Goal: Information Seeking & Learning: Find specific fact

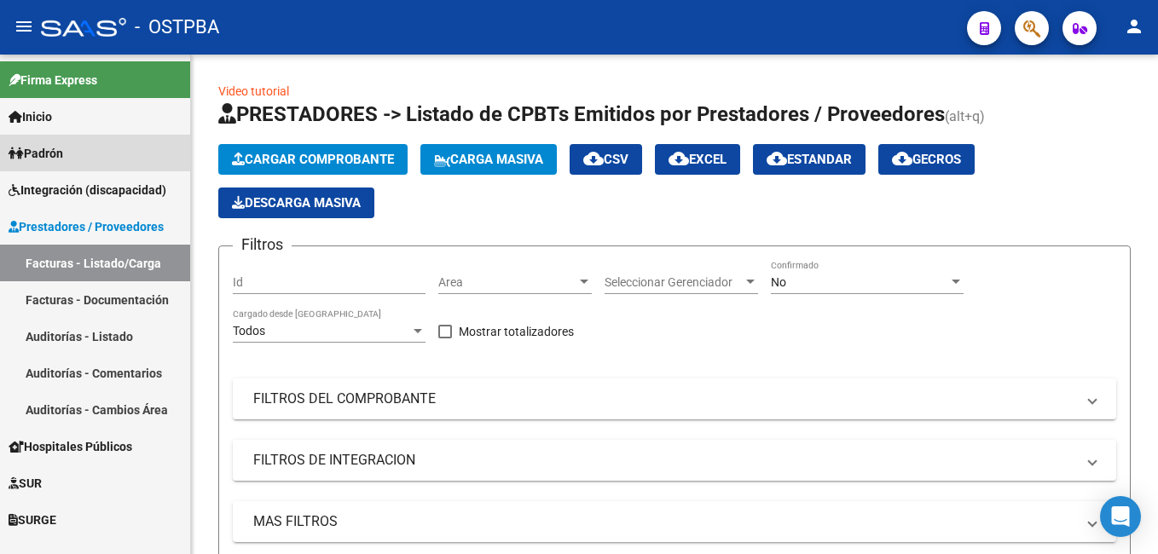
click at [72, 154] on link "Padrón" at bounding box center [95, 153] width 190 height 37
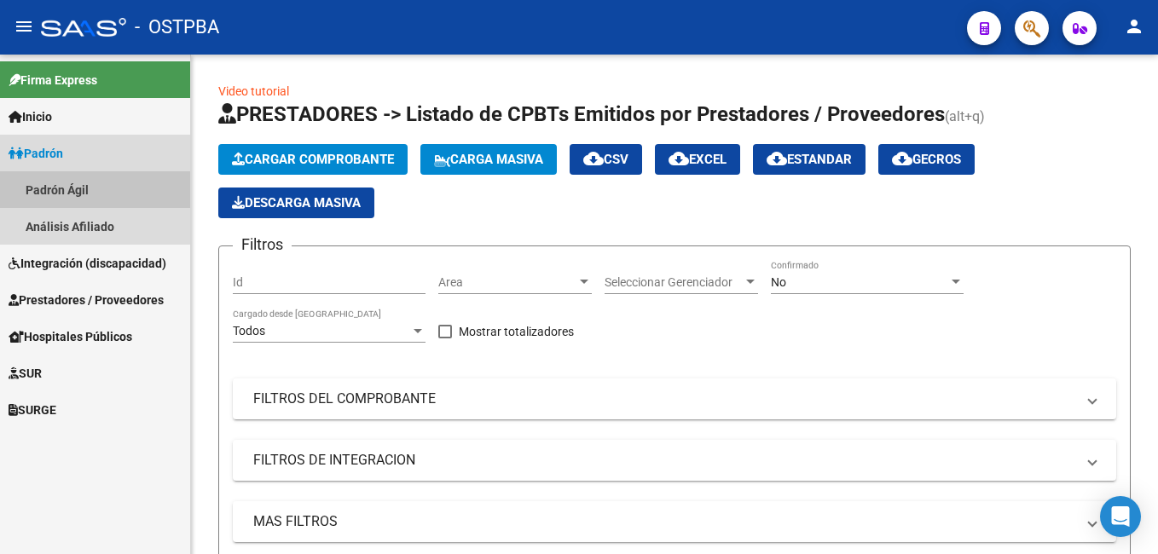
click at [79, 186] on link "Padrón Ágil" at bounding box center [95, 189] width 190 height 37
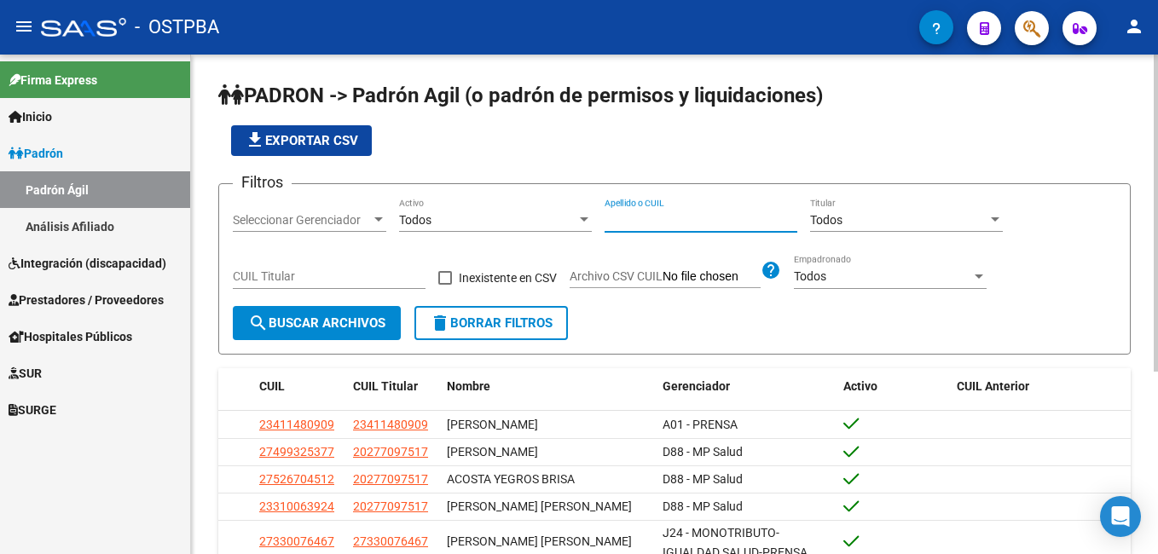
click at [625, 222] on input "Apellido o CUIL" at bounding box center [700, 220] width 193 height 14
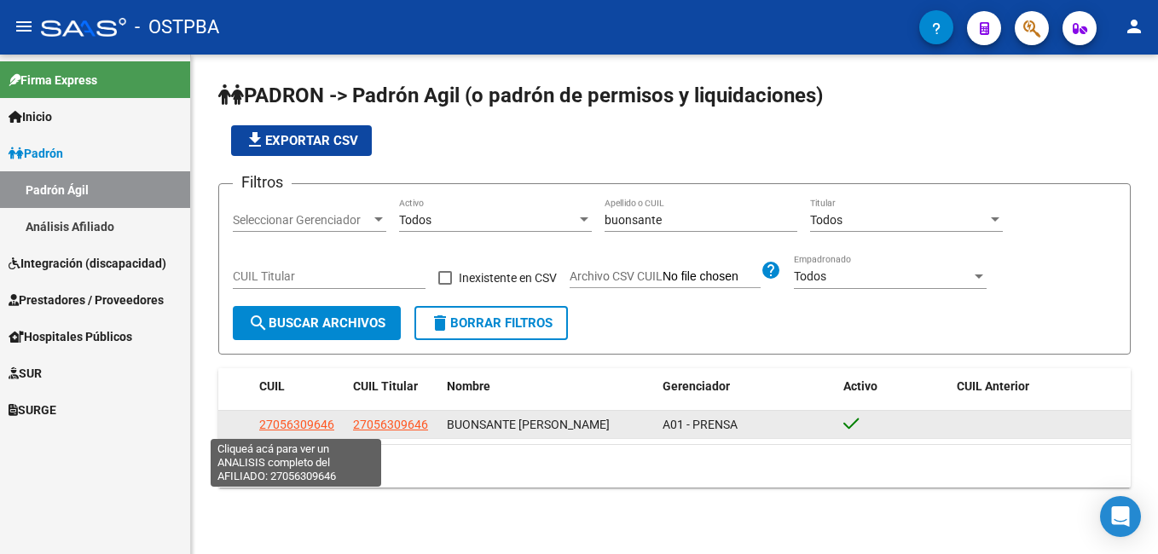
click at [302, 419] on span "27056309646" at bounding box center [296, 425] width 75 height 14
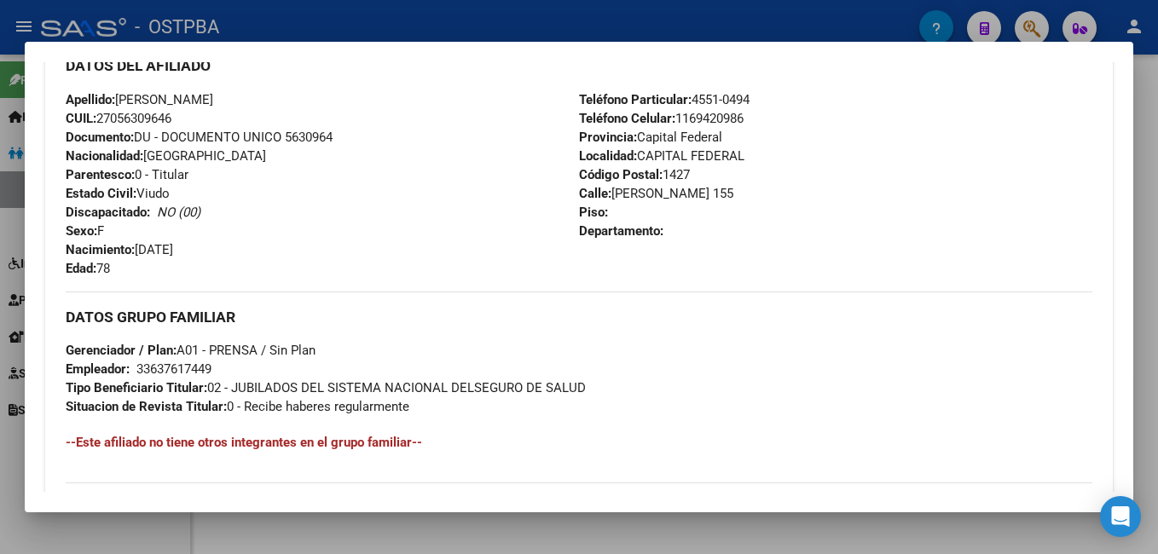
scroll to position [597, 0]
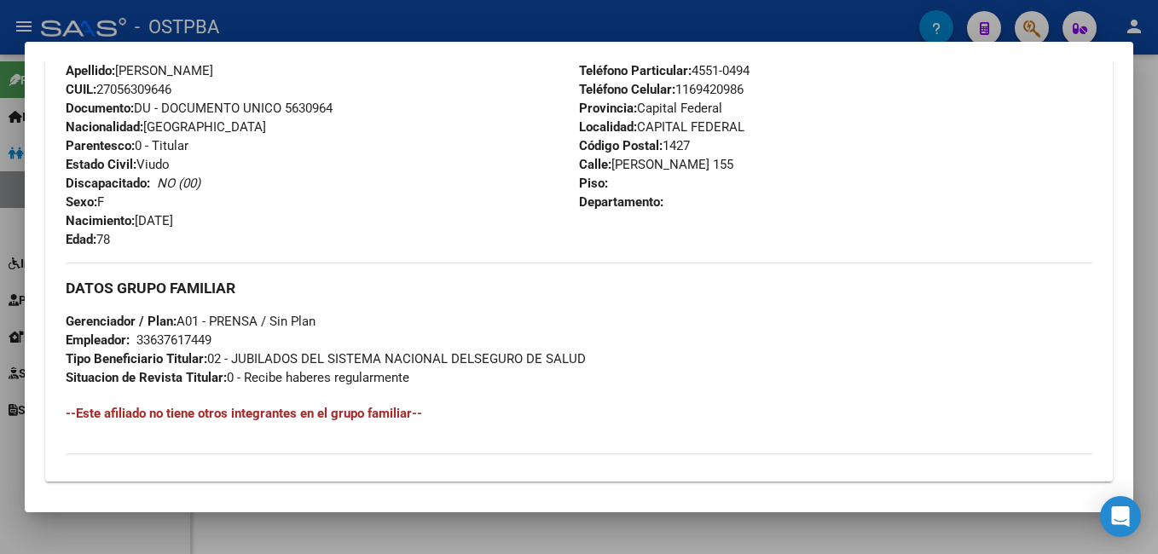
click at [465, 7] on div at bounding box center [579, 277] width 1158 height 554
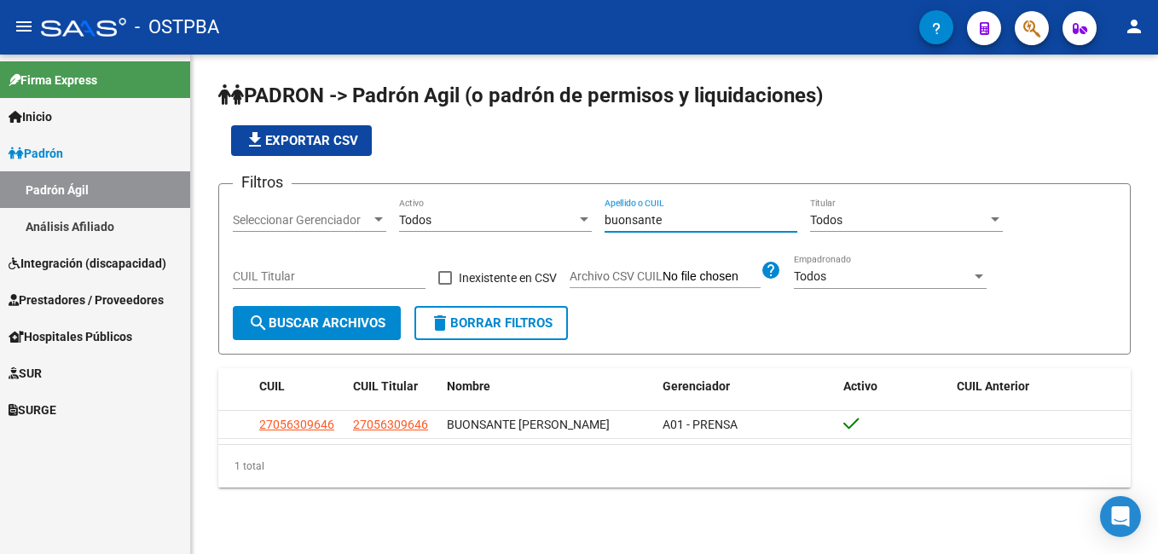
drag, startPoint x: 687, startPoint y: 222, endPoint x: 560, endPoint y: 240, distance: 128.3
click at [560, 240] on div "Filtros Seleccionar Gerenciador Seleccionar Gerenciador Todos Activo buonsante …" at bounding box center [674, 252] width 883 height 108
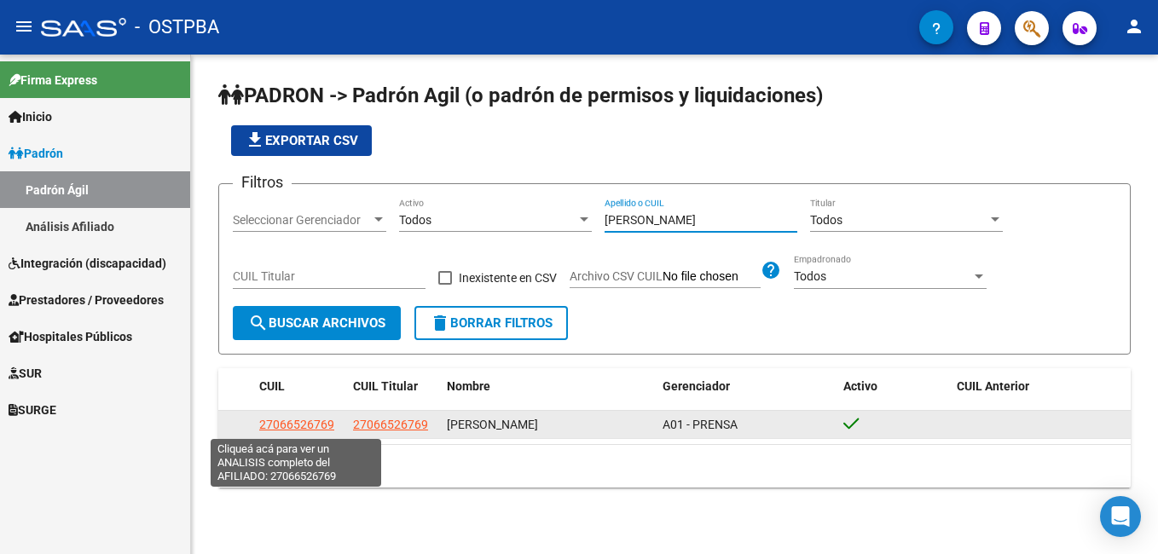
type input "[PERSON_NAME]"
click at [292, 423] on span "27066526769" at bounding box center [296, 425] width 75 height 14
type textarea "27066526769"
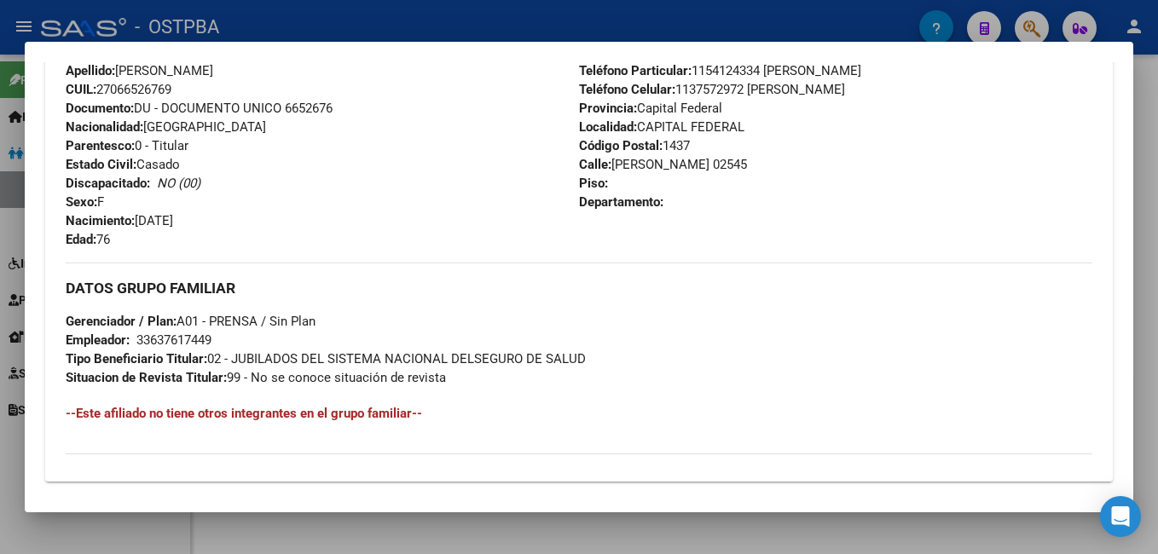
click at [610, 13] on div at bounding box center [579, 277] width 1158 height 554
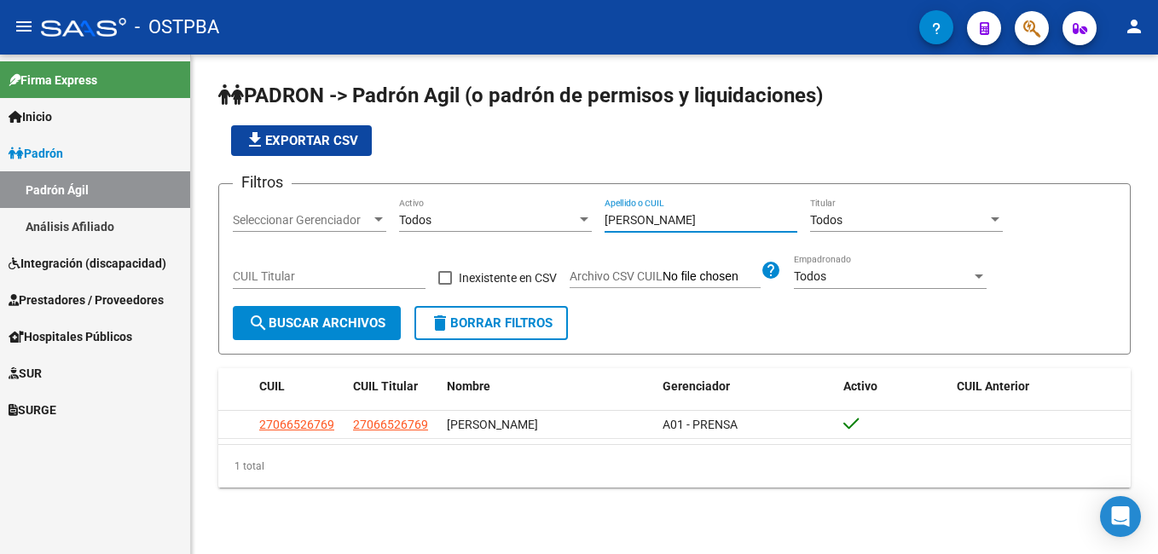
drag, startPoint x: 676, startPoint y: 217, endPoint x: 582, endPoint y: 226, distance: 94.2
click at [582, 226] on div "Filtros Seleccionar Gerenciador Seleccionar Gerenciador Todos Activo [PERSON_NA…" at bounding box center [674, 252] width 883 height 108
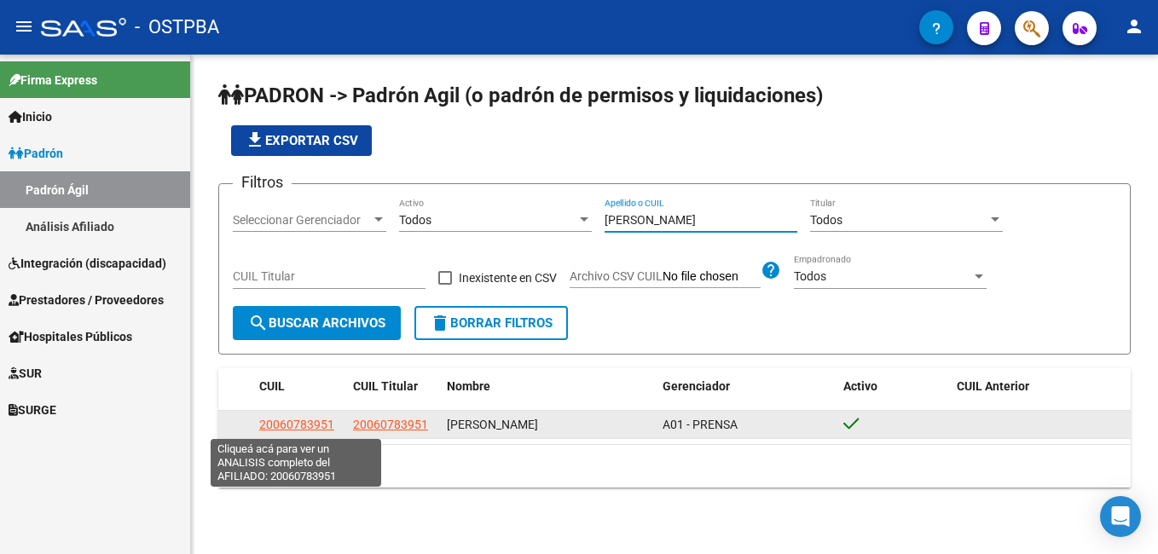
type input "[PERSON_NAME]"
click at [283, 420] on span "20060783951" at bounding box center [296, 425] width 75 height 14
type textarea "20060783951"
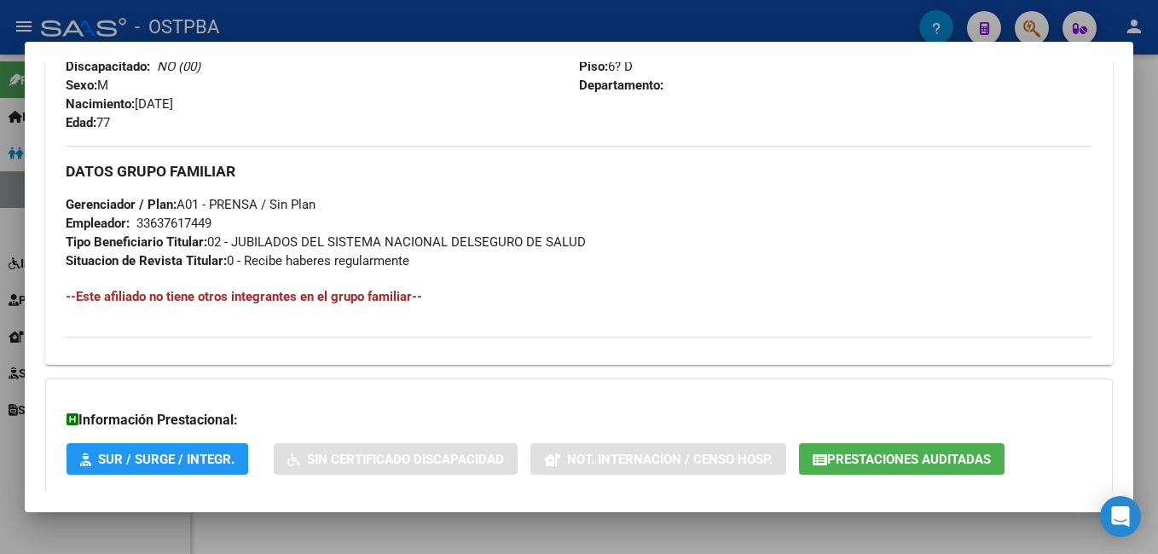
scroll to position [767, 0]
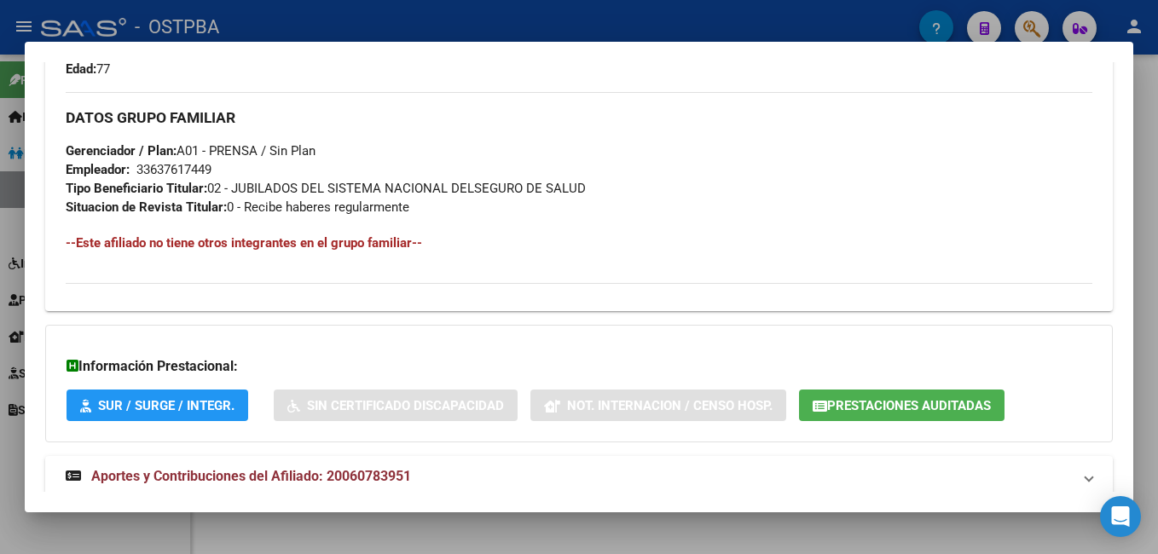
click at [475, 24] on div at bounding box center [579, 277] width 1158 height 554
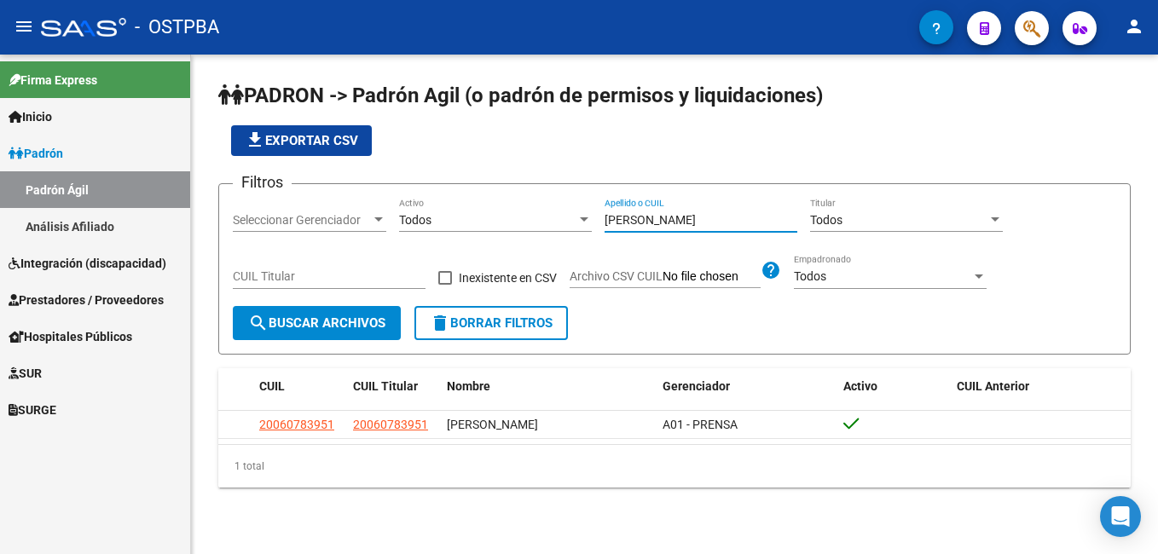
drag, startPoint x: 673, startPoint y: 225, endPoint x: 564, endPoint y: 227, distance: 108.3
click at [564, 227] on div "Filtros Seleccionar Gerenciador Seleccionar Gerenciador Todos Activo [PERSON_NA…" at bounding box center [674, 252] width 883 height 108
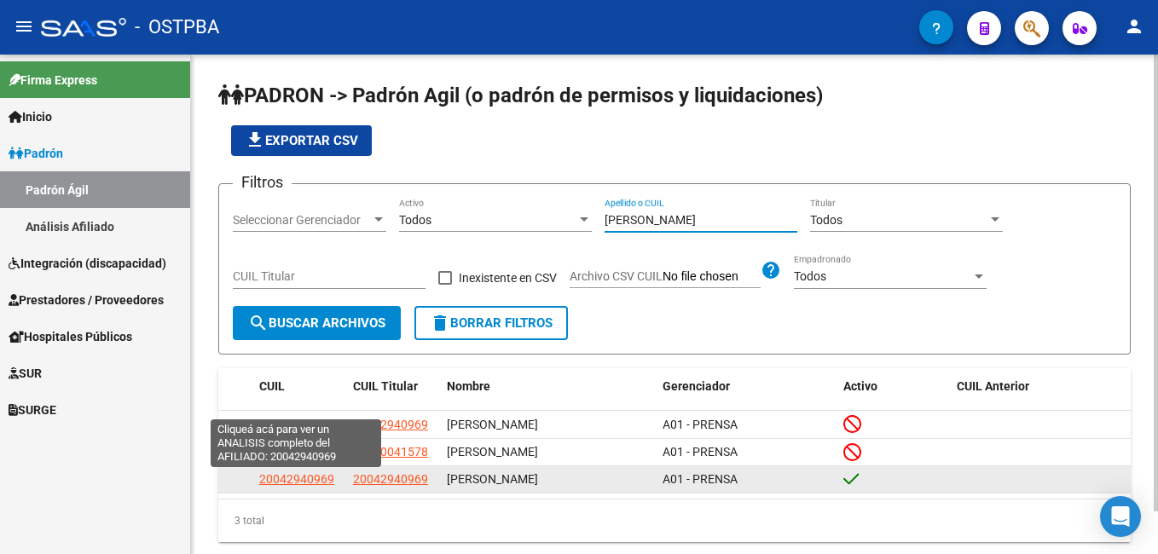
type input "[PERSON_NAME]"
click at [287, 485] on span "20042940969" at bounding box center [296, 479] width 75 height 14
type textarea "20042940969"
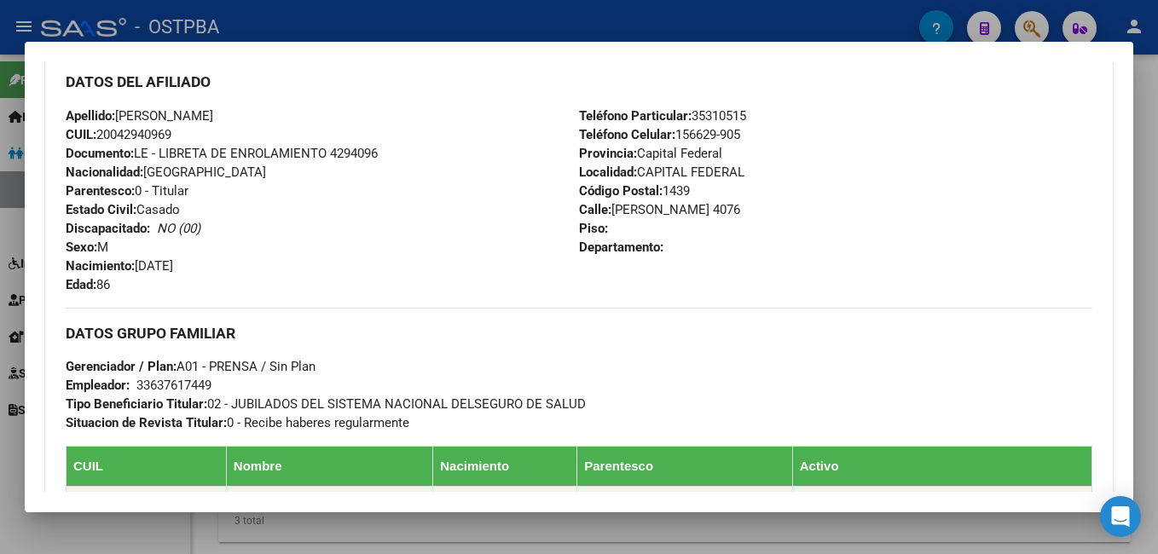
scroll to position [682, 0]
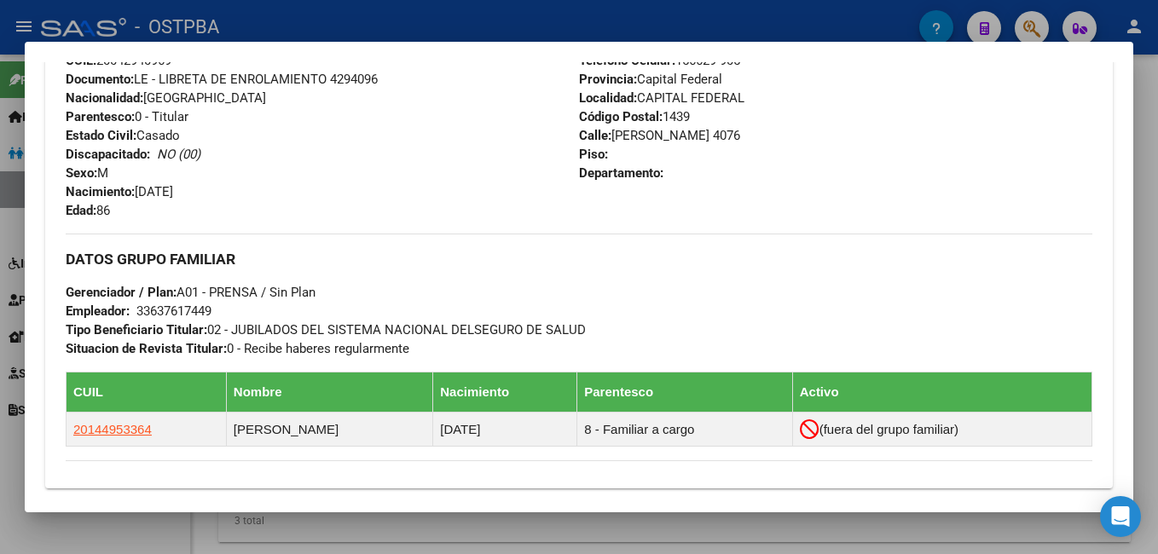
click at [387, 9] on div at bounding box center [579, 277] width 1158 height 554
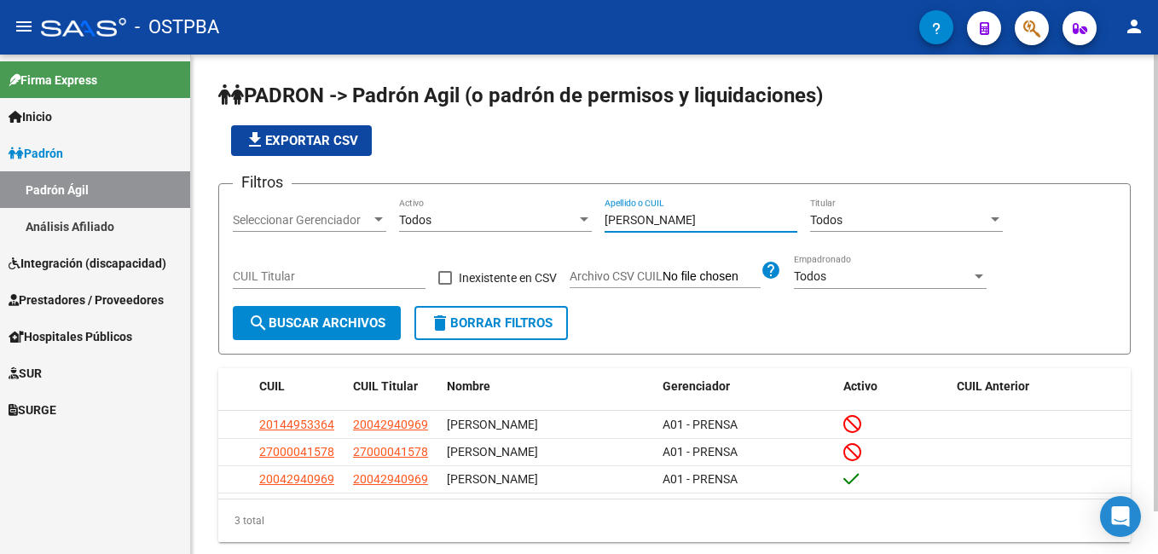
drag, startPoint x: 680, startPoint y: 218, endPoint x: 574, endPoint y: 217, distance: 106.6
click at [574, 217] on div "Filtros Seleccionar Gerenciador Seleccionar Gerenciador Todos Activo [PERSON_NA…" at bounding box center [674, 252] width 883 height 108
type input "[PERSON_NAME]"
click at [380, 215] on div at bounding box center [378, 220] width 15 height 14
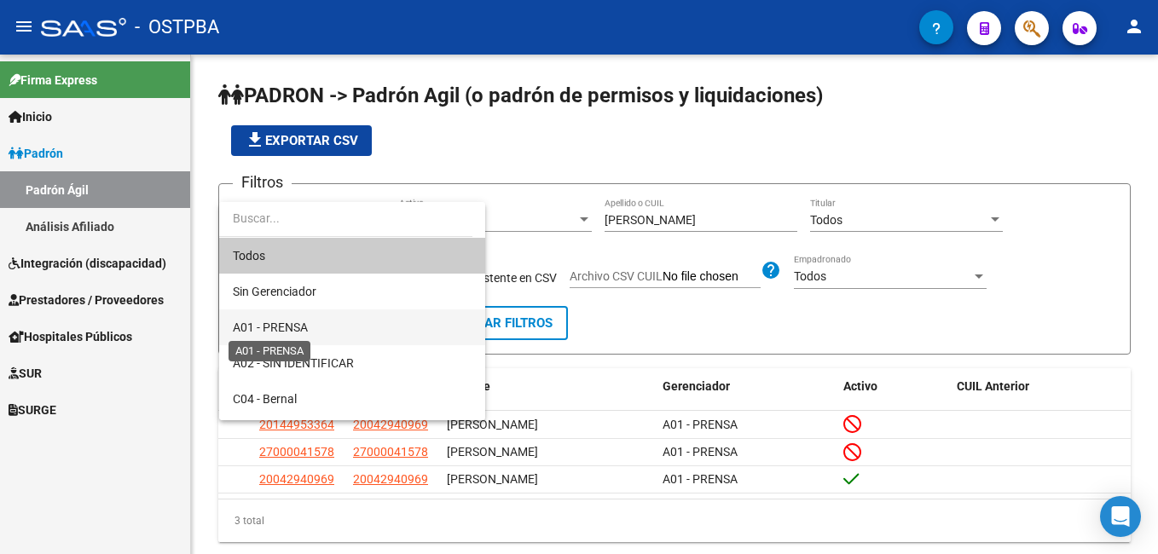
click at [308, 325] on span "A01 - PRENSA" at bounding box center [270, 328] width 75 height 14
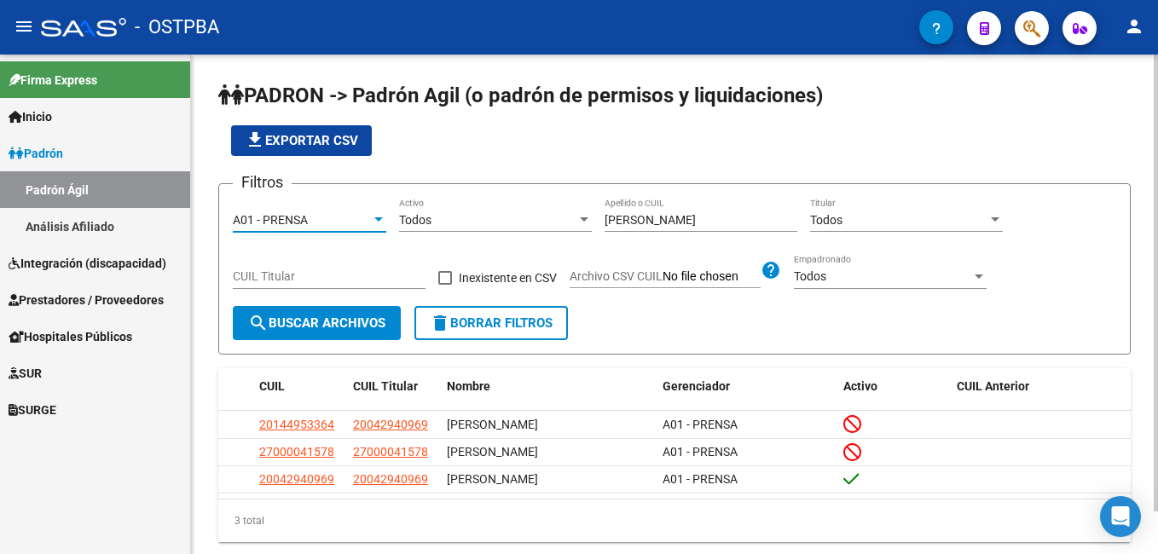
click at [351, 331] on span "search Buscar Archivos" at bounding box center [316, 322] width 137 height 15
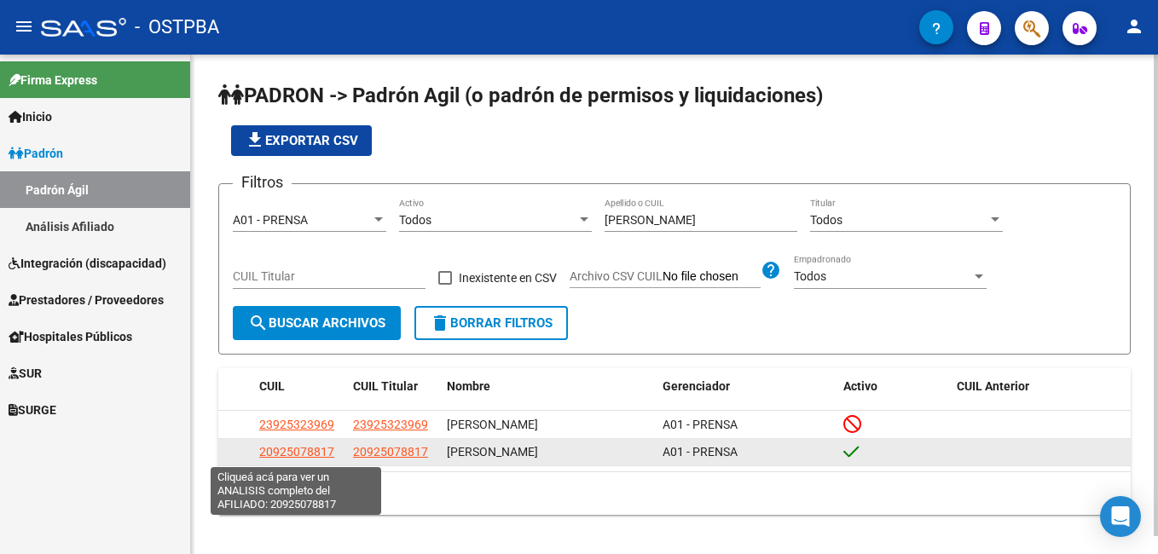
click at [287, 451] on span "20925078817" at bounding box center [296, 452] width 75 height 14
type textarea "20925078817"
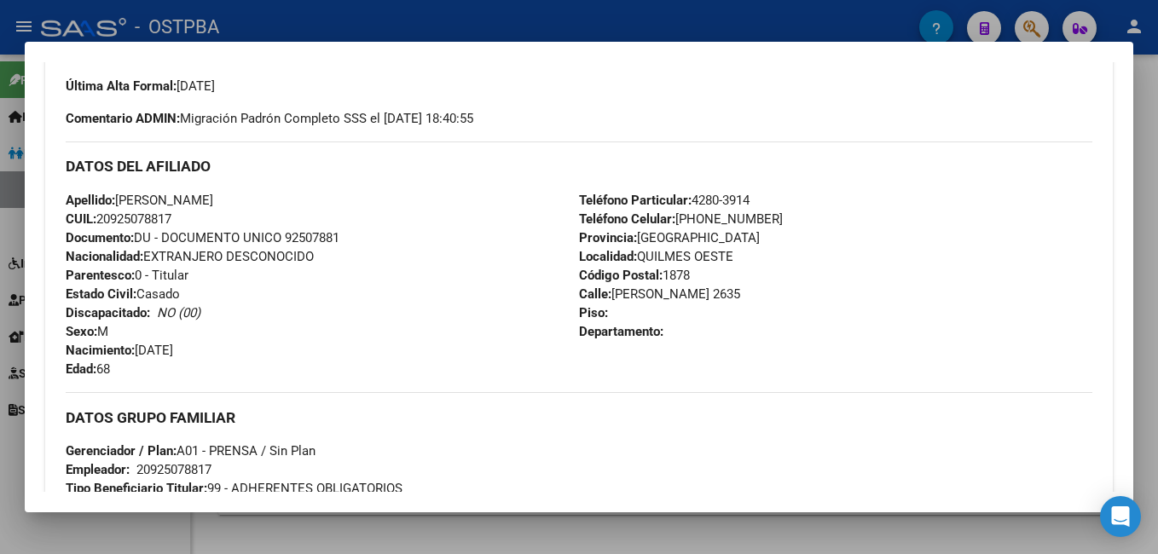
scroll to position [511, 0]
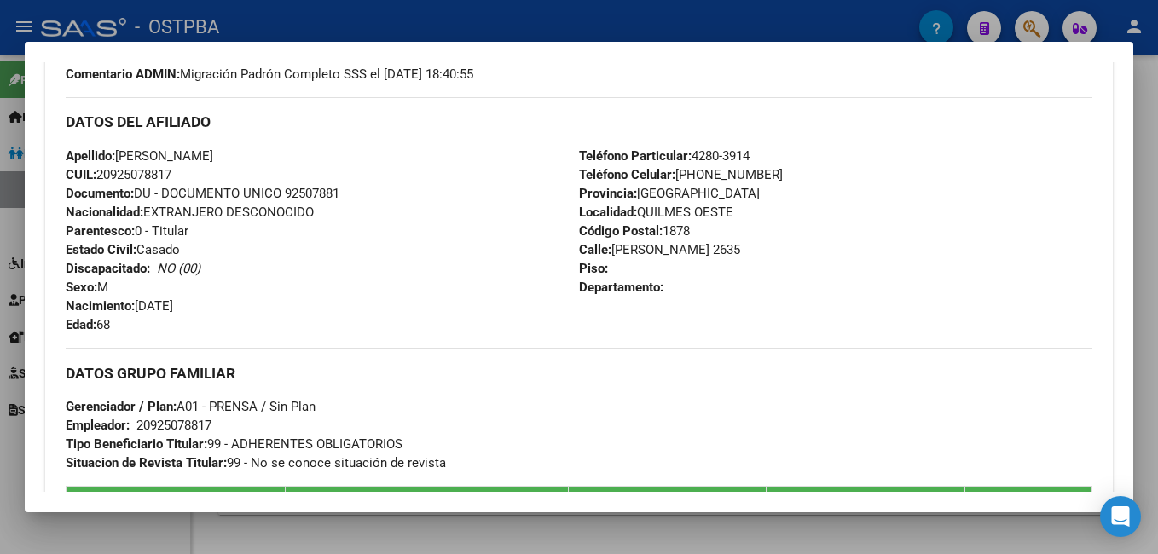
click at [508, 20] on div at bounding box center [579, 277] width 1158 height 554
